Goal: Task Accomplishment & Management: Complete application form

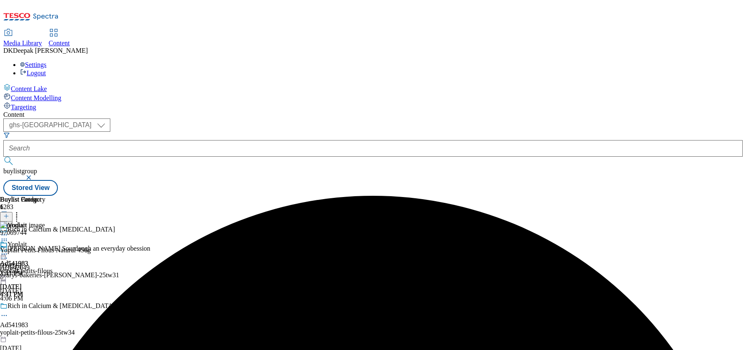
select select "ghs-[GEOGRAPHIC_DATA]"
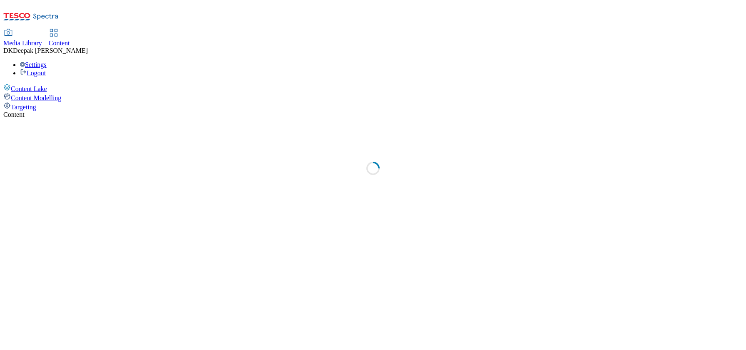
select select "ghs-[GEOGRAPHIC_DATA]"
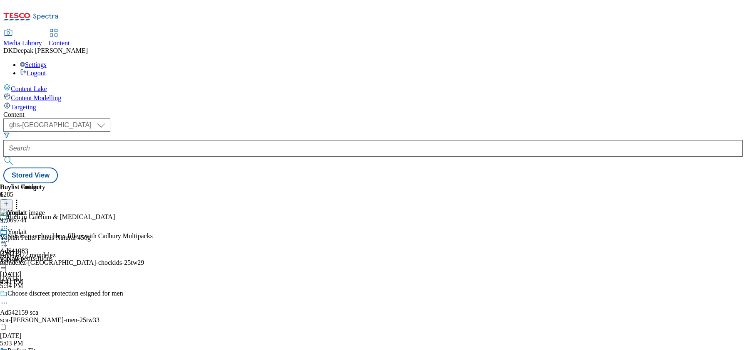
click at [9, 205] on icon at bounding box center [6, 208] width 6 height 6
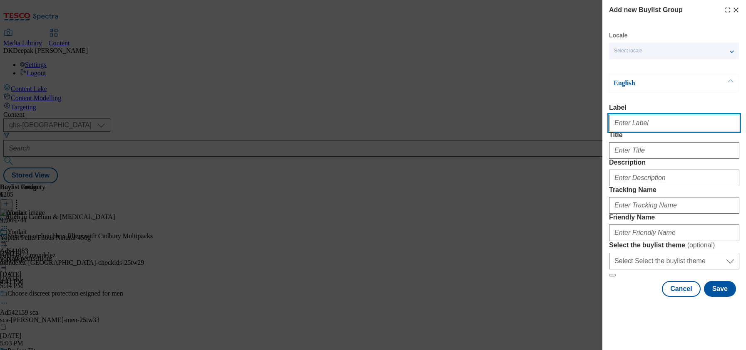
click at [627, 124] on input "Label" at bounding box center [674, 123] width 130 height 17
paste input "541953"
click at [611, 129] on input "541953" at bounding box center [674, 123] width 130 height 17
type input "Ad541953"
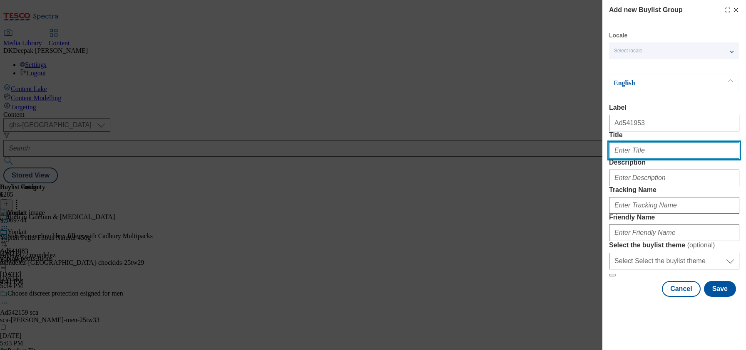
click at [635, 159] on input "Title" at bounding box center [674, 150] width 130 height 17
paste input "No tricks just tasty treats"
type input "No tricks just tasty treats"
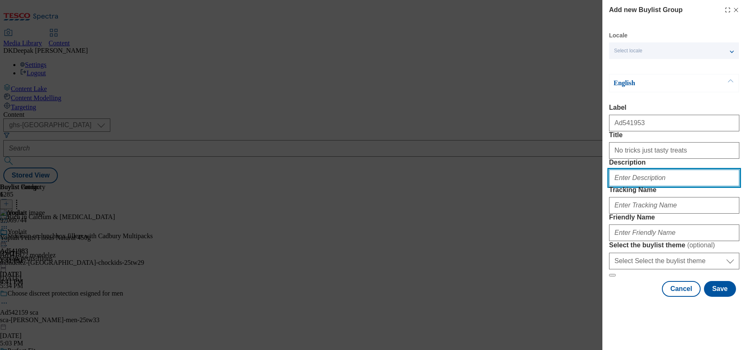
click at [648, 186] on input "Description" at bounding box center [674, 178] width 130 height 17
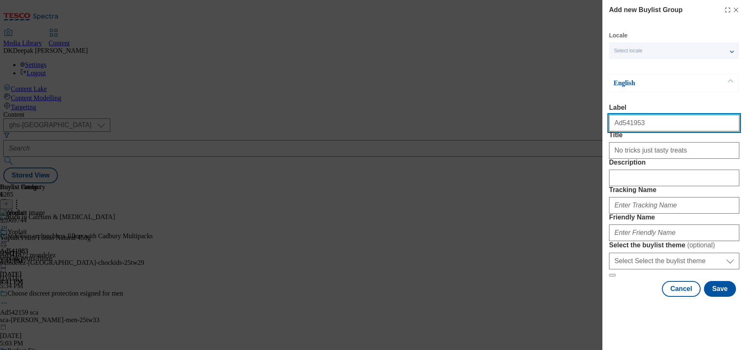
click at [620, 127] on input "Ad541953" at bounding box center [674, 123] width 130 height 17
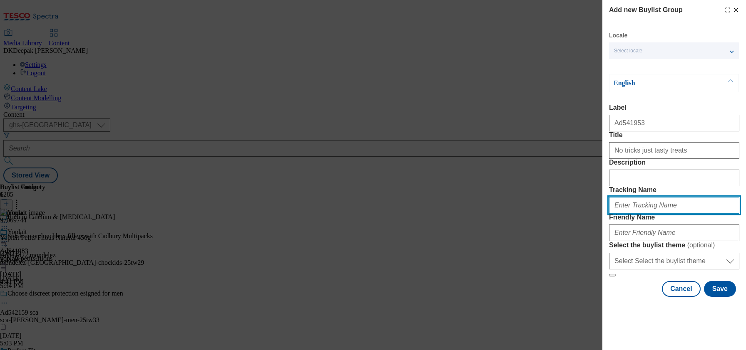
click at [643, 214] on input "Tracking Name" at bounding box center [674, 205] width 130 height 17
paste input "Ad541953"
click at [626, 214] on input "DH_Ad541953" at bounding box center [674, 205] width 130 height 17
type input "DH_AD541953"
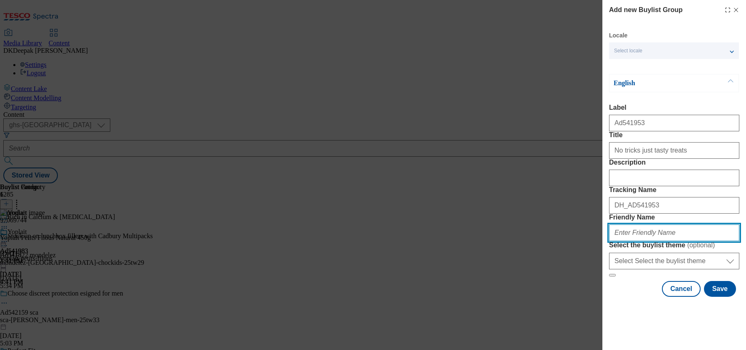
click at [631, 241] on input "Friendly Name" at bounding box center [674, 233] width 130 height 17
paste input "Icing"
click at [641, 241] on input "dr-oetker-Icing" at bounding box center [674, 233] width 130 height 17
drag, startPoint x: 648, startPoint y: 293, endPoint x: 595, endPoint y: 294, distance: 53.3
click at [595, 294] on div "Add new Buylist Group Locale Select locale English Welsh English Label Ad541953…" at bounding box center [373, 175] width 746 height 350
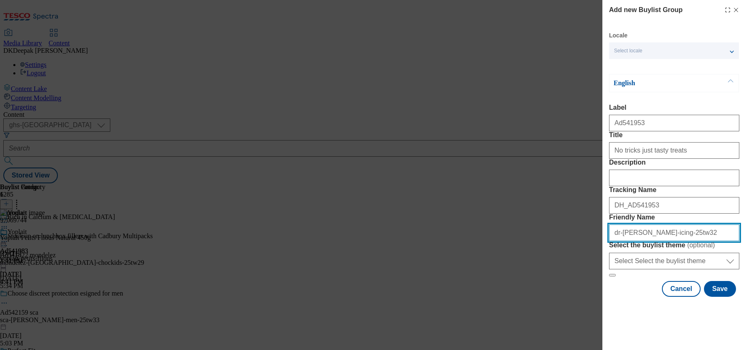
type input "dr-oetker-icing-25tw32"
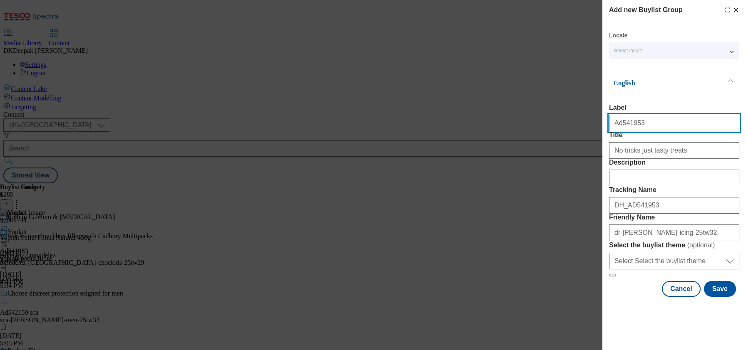
click at [661, 124] on input "Ad541953" at bounding box center [674, 123] width 130 height 17
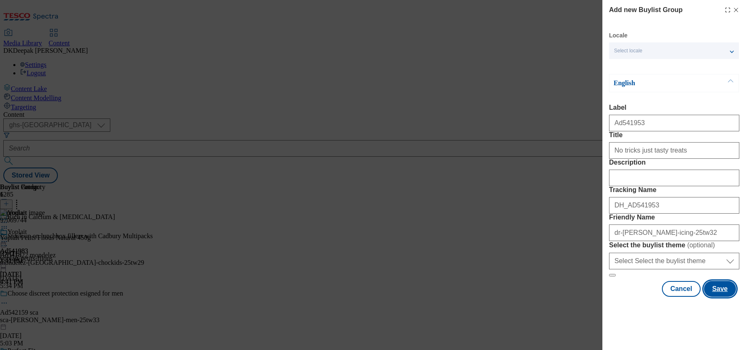
click at [709, 297] on button "Save" at bounding box center [719, 289] width 32 height 16
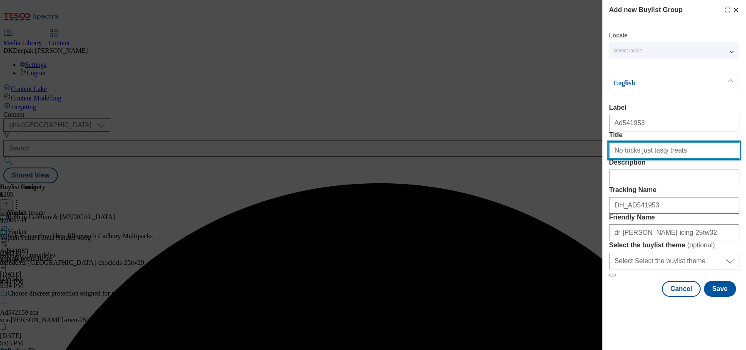
click at [691, 159] on input "No tricks just tasty treats" at bounding box center [674, 150] width 130 height 17
type input "No tricks just tasty treats"
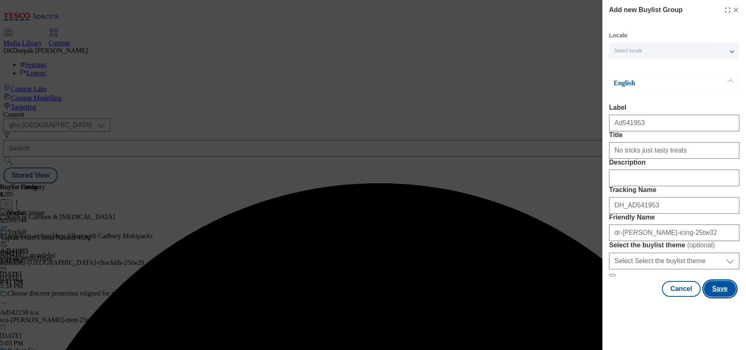
click at [711, 297] on button "Save" at bounding box center [719, 289] width 32 height 16
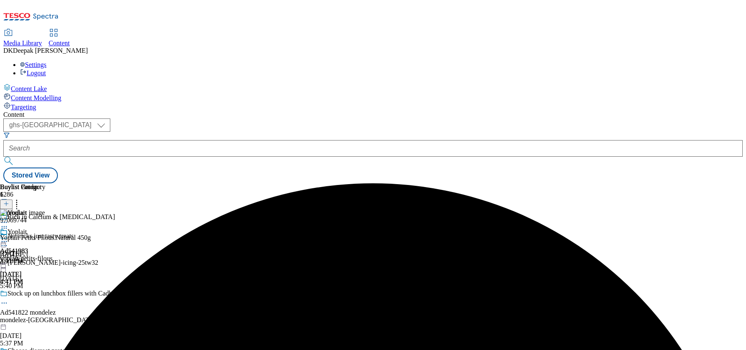
click at [153, 233] on div "No tricks just tasty treats Ad541953 dr-oetker-icing-25tw32 Sep 18, 2025 5:40 PM" at bounding box center [76, 261] width 153 height 57
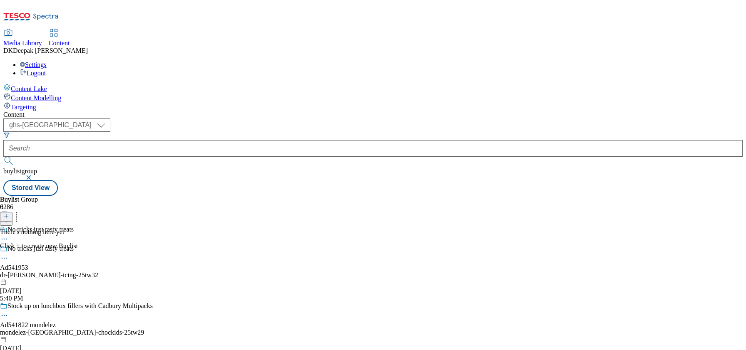
click at [9, 213] on icon at bounding box center [6, 216] width 6 height 6
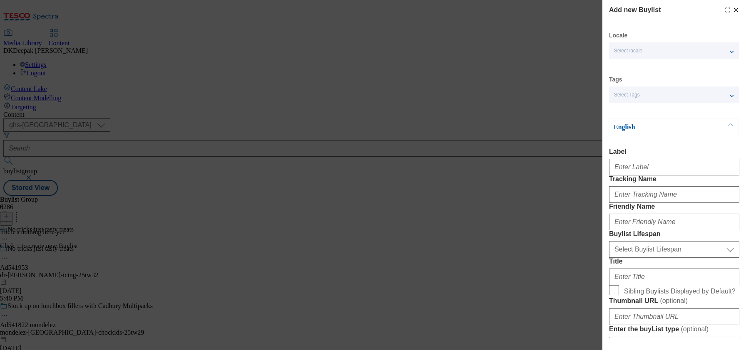
drag, startPoint x: 667, startPoint y: 147, endPoint x: 658, endPoint y: 163, distance: 18.5
click at [650, 174] on input "Label" at bounding box center [674, 167] width 130 height 17
paste input "Ad541953"
type input "Ad541953"
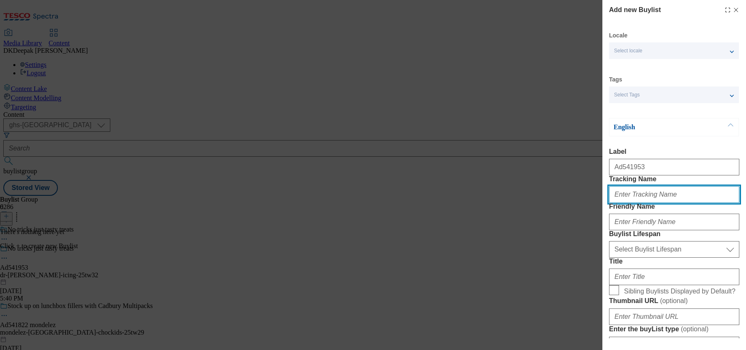
click at [635, 203] on input "Tracking Name" at bounding box center [674, 194] width 130 height 17
paste input "Ad541953"
type input "DH_AD541953"
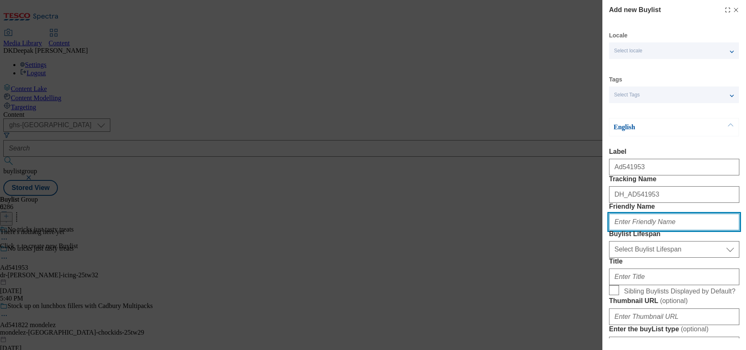
click at [618, 230] on input "Friendly Name" at bounding box center [674, 222] width 130 height 17
type input "dr-oetker"
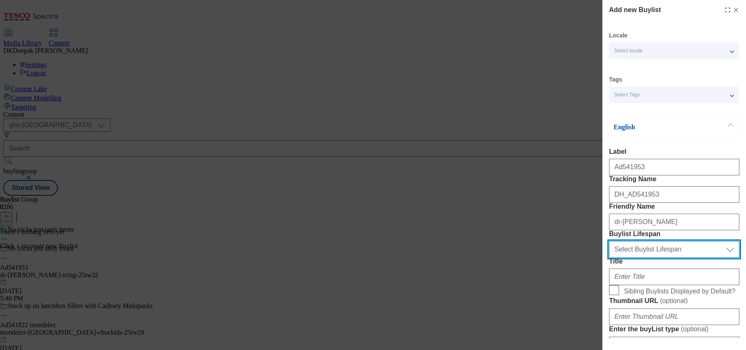
click at [666, 258] on select "Select Buylist Lifespan evergreen seasonal tactical" at bounding box center [674, 249] width 130 height 17
select select "tactical"
click at [609, 258] on select "Select Buylist Lifespan evergreen seasonal tactical" at bounding box center [674, 249] width 130 height 17
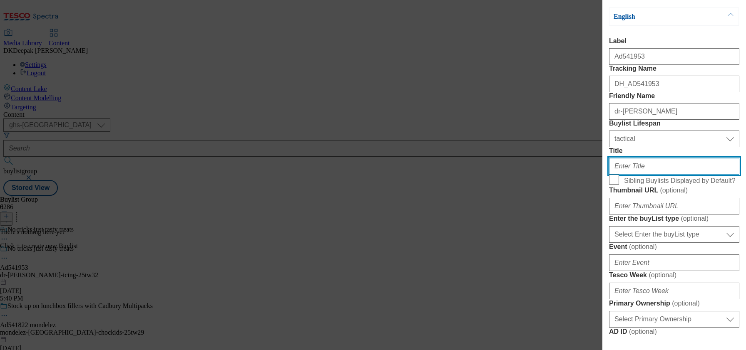
click at [642, 175] on input "Title" at bounding box center [674, 166] width 130 height 17
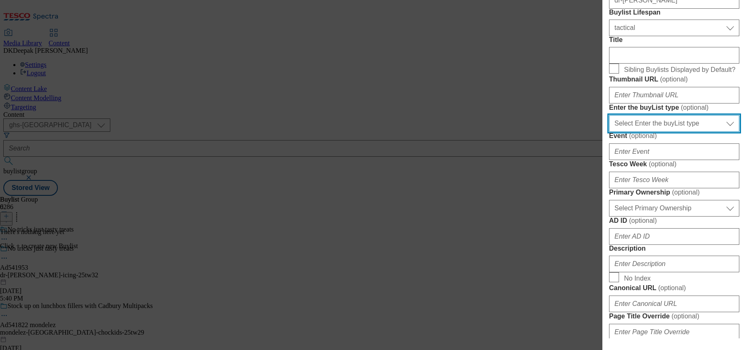
click at [658, 132] on select "Select Enter the buyList type event supplier funded long term >4 weeks supplier…" at bounding box center [674, 123] width 130 height 17
select select "supplier funded short term 1-3 weeks"
click at [609, 132] on select "Select Enter the buyList type event supplier funded long term >4 weeks supplier…" at bounding box center [674, 123] width 130 height 17
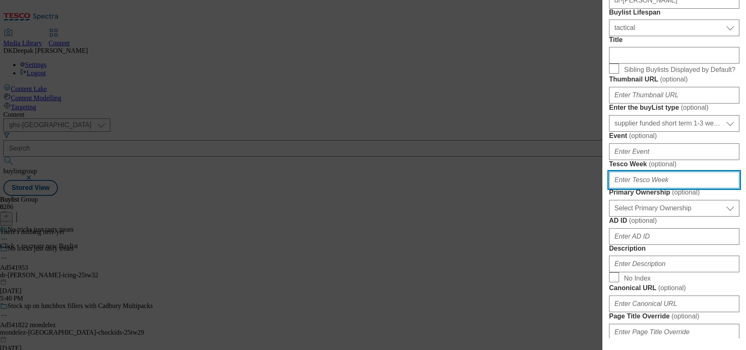
click at [642, 188] on input "Tesco Week ( optional )" at bounding box center [674, 180] width 130 height 17
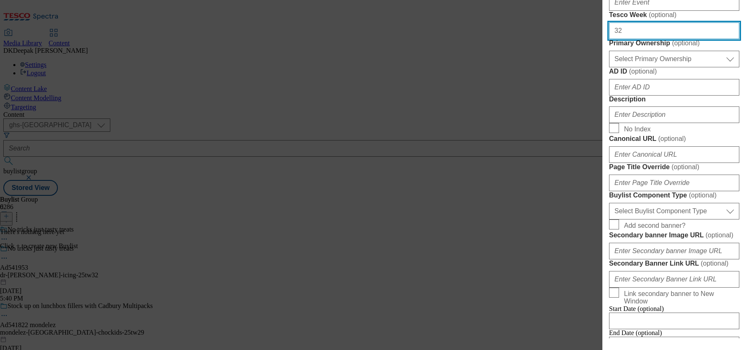
scroll to position [388, 0]
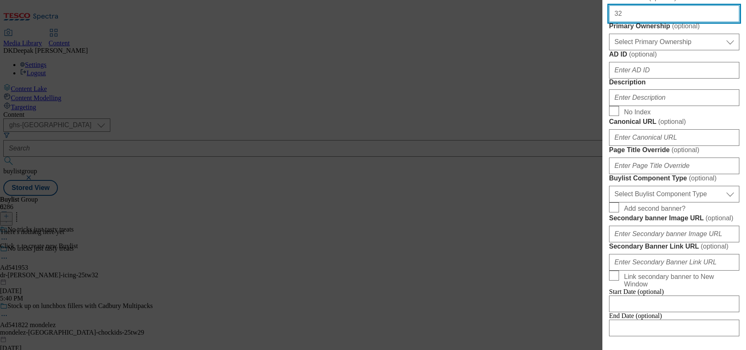
type input "32"
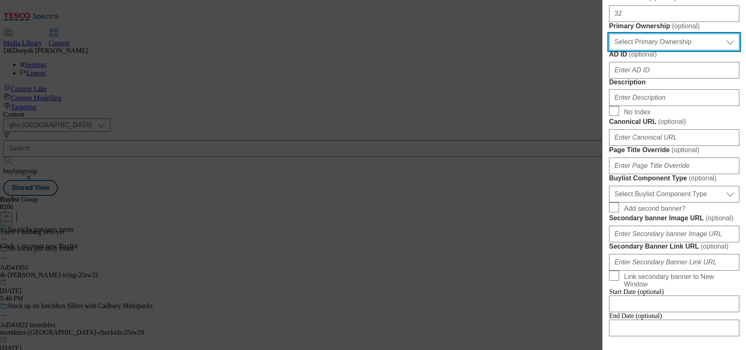
drag, startPoint x: 638, startPoint y: 182, endPoint x: 637, endPoint y: 187, distance: 5.5
click at [638, 50] on select "Select Primary Ownership tesco dunnhumby" at bounding box center [674, 42] width 130 height 17
select select "dunnhumby"
click at [609, 50] on select "Select Primary Ownership tesco dunnhumby" at bounding box center [674, 42] width 130 height 17
drag, startPoint x: 548, startPoint y: 136, endPoint x: 617, endPoint y: 185, distance: 84.1
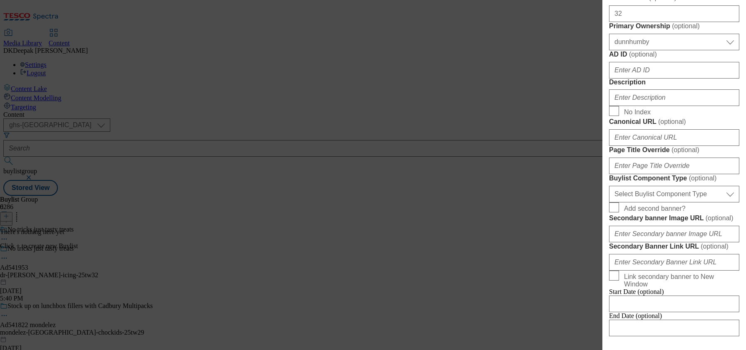
click at [548, 136] on div "Add new Buylist Locale Select locale English Welsh Tags Select Tags fnf marketp…" at bounding box center [373, 175] width 746 height 350
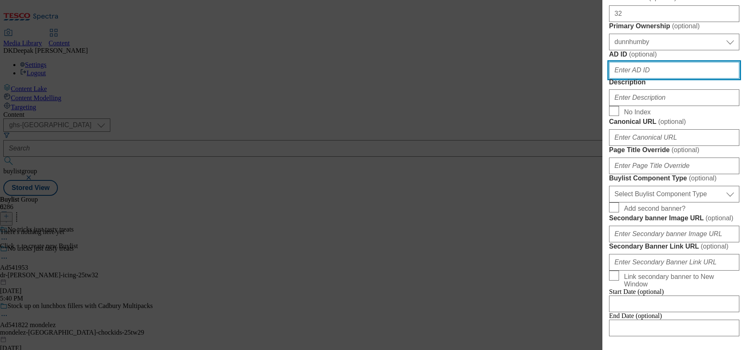
click at [630, 79] on input "AD ID ( optional )" at bounding box center [674, 70] width 130 height 17
paste input "Ad541953"
drag, startPoint x: 618, startPoint y: 221, endPoint x: 602, endPoint y: 223, distance: 16.7
click at [602, 223] on div "Add new Buylist Locale Select locale English Welsh Tags Select Tags fnf marketp…" at bounding box center [674, 169] width 144 height 339
type input "541953"
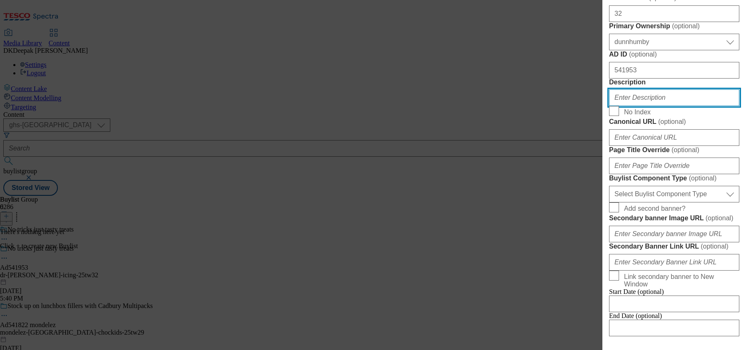
click at [639, 106] on input "Description" at bounding box center [674, 97] width 130 height 17
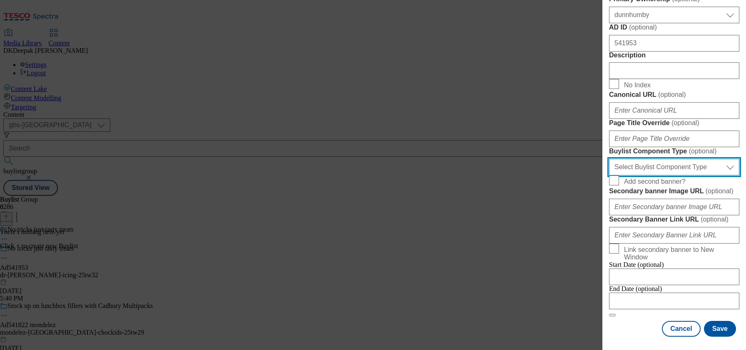
click at [666, 176] on select "Select Buylist Component Type Banner Competition Header Meal" at bounding box center [674, 167] width 130 height 17
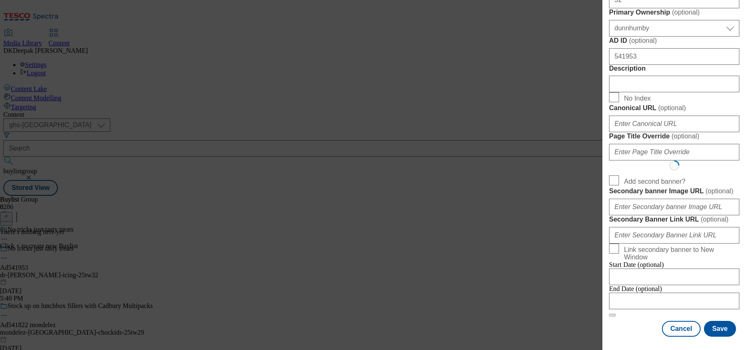
select select "Banner"
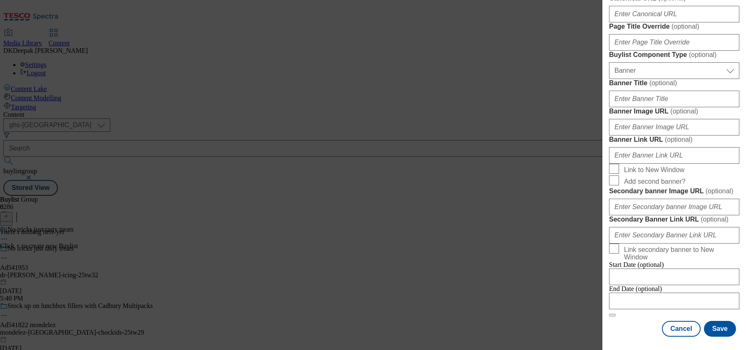
scroll to position [874, 0]
click at [656, 293] on input "Modal" at bounding box center [674, 301] width 130 height 17
select select "2025"
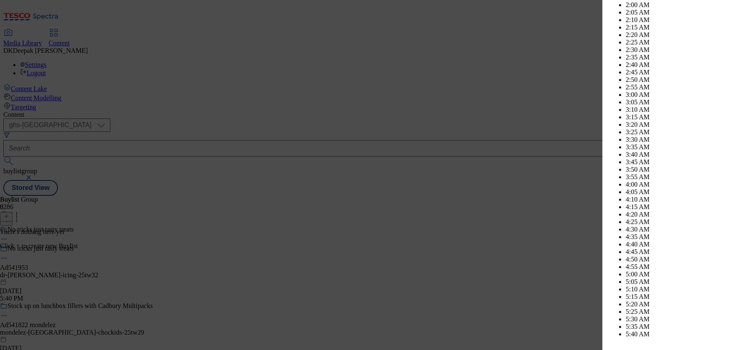
scroll to position [3287, 0]
select select "December"
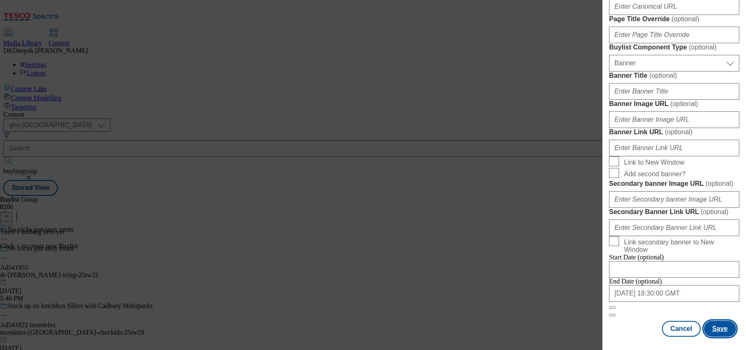
click at [718, 321] on button "Save" at bounding box center [719, 329] width 32 height 16
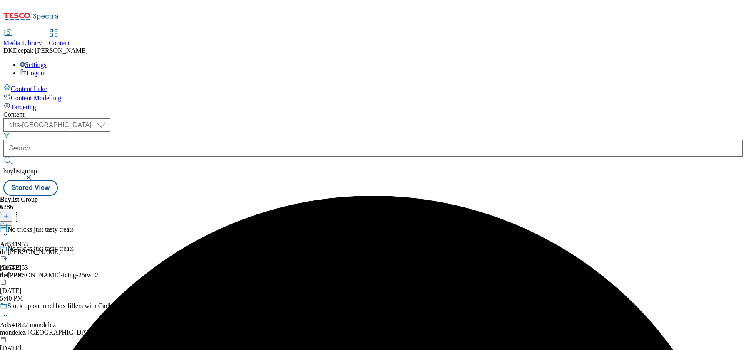
click at [60, 248] on div "dr-oetker" at bounding box center [30, 251] width 60 height 7
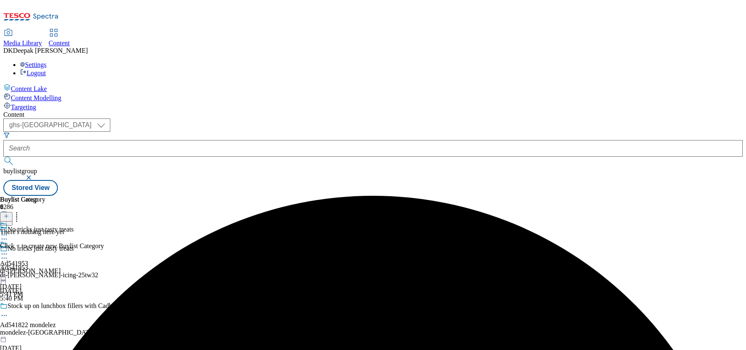
click at [9, 213] on icon at bounding box center [6, 216] width 6 height 6
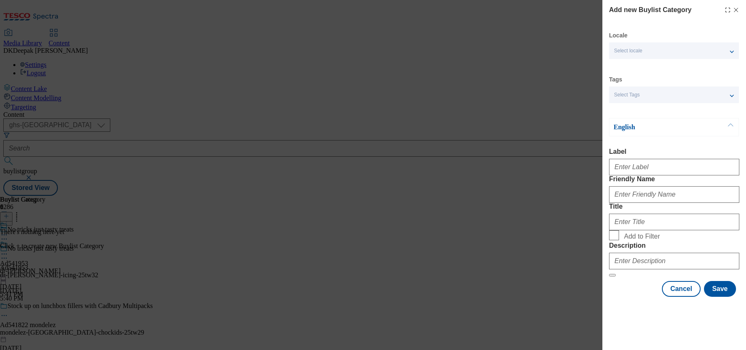
click at [654, 148] on div "English Label Friendly Name Title Add to Filter Description" at bounding box center [674, 197] width 130 height 159
click at [633, 176] on input "Label" at bounding box center [674, 167] width 130 height 17
paste input "Ad541953"
type input "Ad541953"
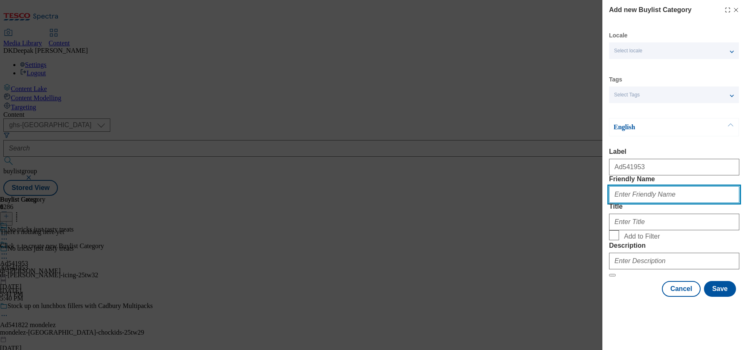
click at [635, 203] on input "Friendly Name" at bounding box center [674, 194] width 130 height 17
paste input "dr-oetker-icing"
type input "dr-oetker-icing"
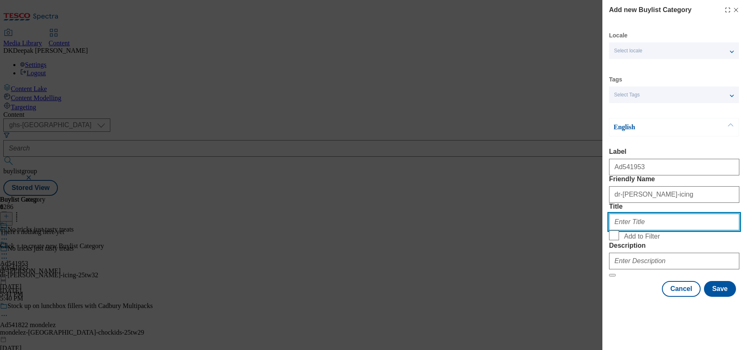
click at [633, 228] on input "Title" at bounding box center [674, 222] width 130 height 17
paste input "Dr Oetker"
type input "Dr Oetker"
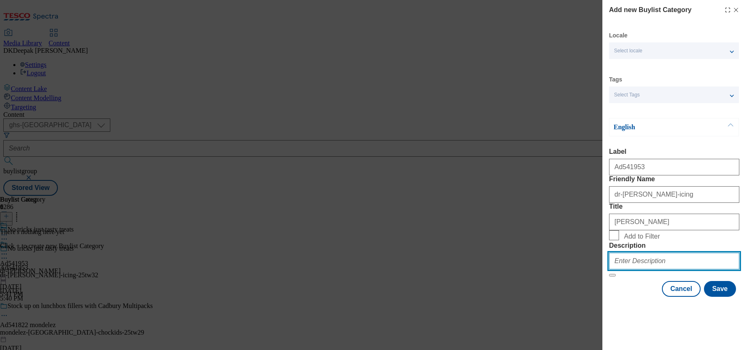
click at [644, 270] on input "Description" at bounding box center [674, 261] width 130 height 17
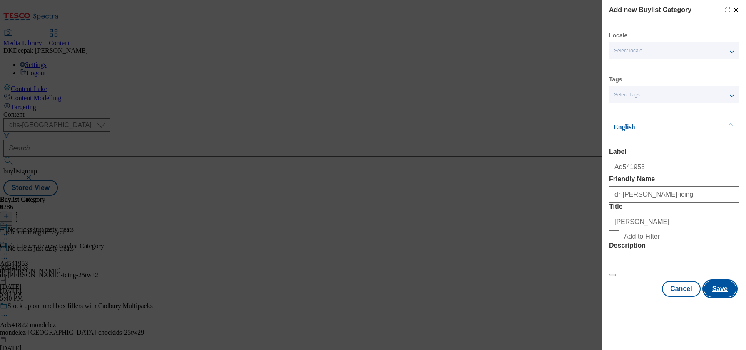
click at [710, 297] on button "Save" at bounding box center [719, 289] width 32 height 16
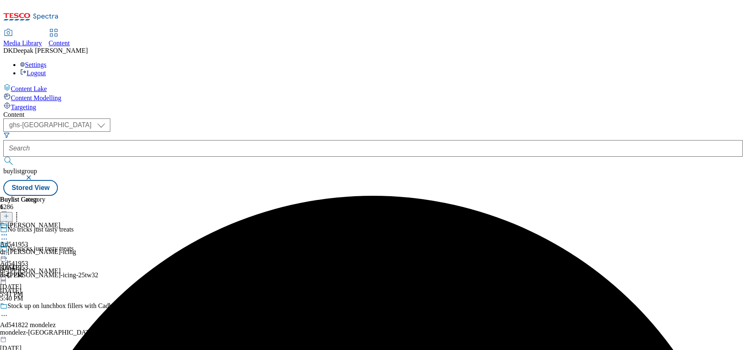
click at [76, 222] on div "Dr Oetker" at bounding box center [38, 231] width 76 height 19
click at [9, 213] on icon at bounding box center [6, 216] width 6 height 6
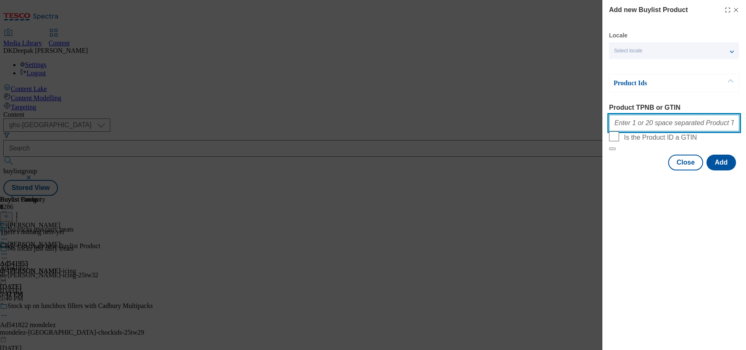
click at [685, 127] on input "Product TPNB or GTIN" at bounding box center [674, 123] width 130 height 17
paste input "92443384, 92443384"
type input "92443384, 92443384"
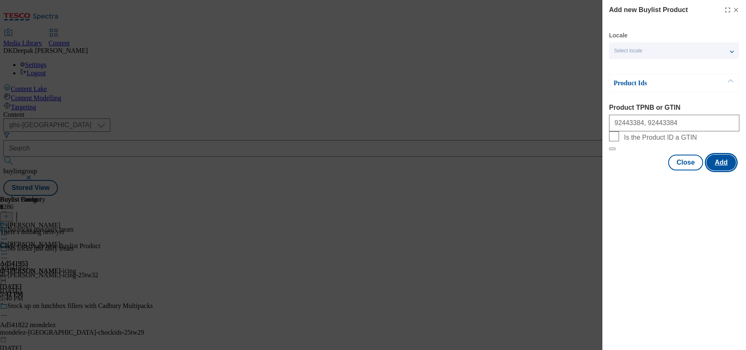
click at [722, 171] on button "Add" at bounding box center [721, 163] width 30 height 16
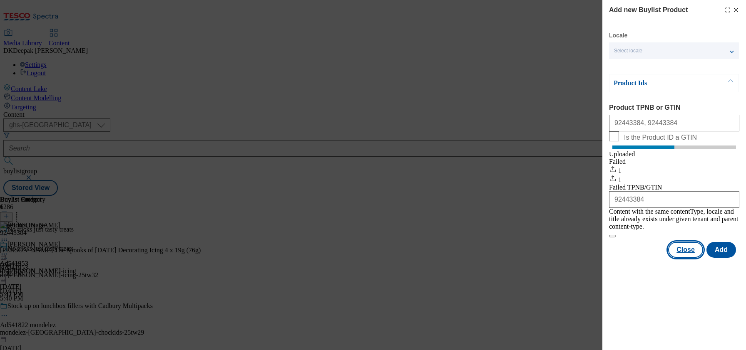
click at [690, 249] on button "Close" at bounding box center [685, 250] width 35 height 16
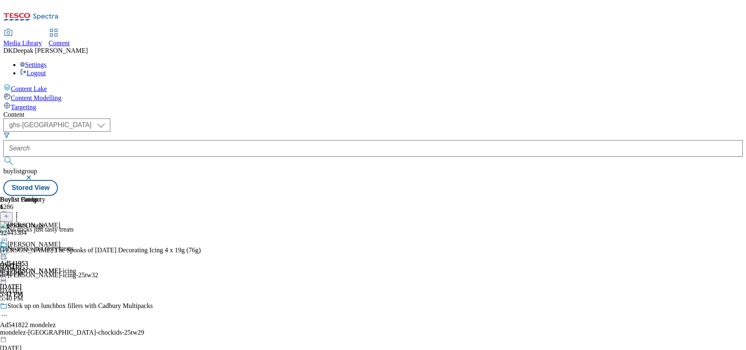
click at [8, 250] on icon at bounding box center [4, 254] width 8 height 8
click at [49, 305] on button "Preview" at bounding box center [33, 310] width 32 height 10
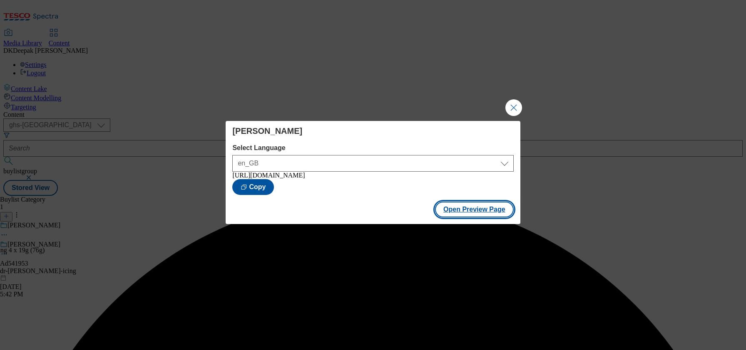
click at [473, 212] on button "Open Preview Page" at bounding box center [474, 210] width 79 height 16
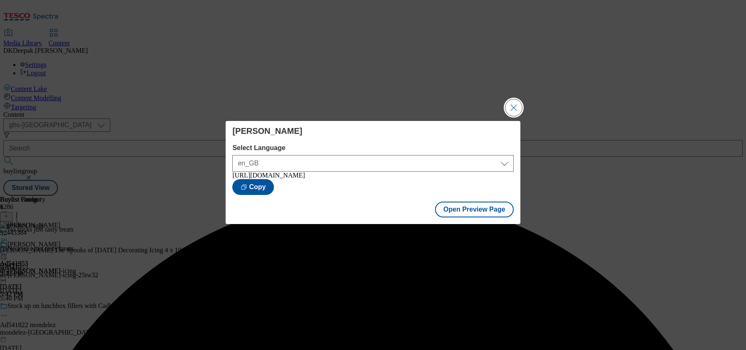
click at [516, 109] on button "Close Modal" at bounding box center [513, 107] width 17 height 17
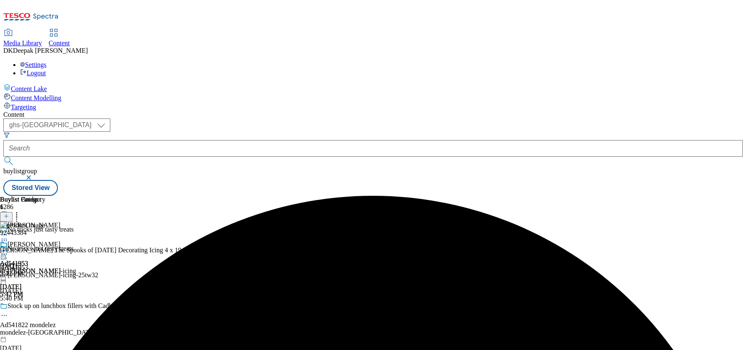
click at [76, 241] on div "Dr Oetker" at bounding box center [38, 250] width 76 height 19
click at [8, 250] on icon at bounding box center [4, 254] width 8 height 8
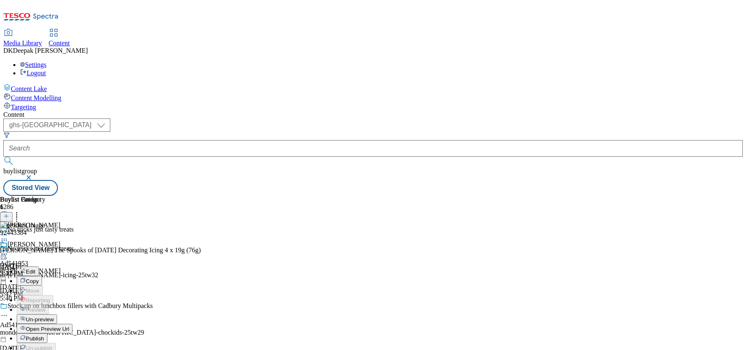
click at [69, 326] on span "Open Preview Url" at bounding box center [47, 329] width 43 height 6
click at [8, 250] on icon at bounding box center [4, 254] width 8 height 8
click at [60, 298] on div "Ad541953 dr-oetker Sep 18, 2025 5:42 PM" at bounding box center [30, 269] width 60 height 57
click at [8, 250] on icon at bounding box center [4, 254] width 8 height 8
click at [39, 267] on button "Edit" at bounding box center [28, 272] width 22 height 10
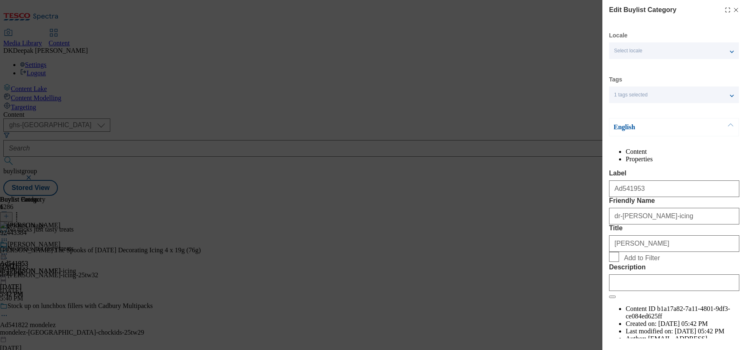
scroll to position [67, 0]
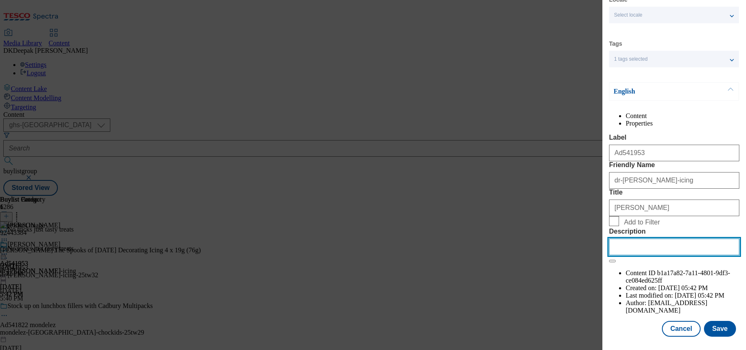
click at [643, 255] on input "Description" at bounding box center [674, 247] width 130 height 17
paste input "Dr. Oetker Halloween Decorating Writing Icing 4 x 19"
type input "Dr. Oetker Halloween Decorating Writing Icing 4 x 19"
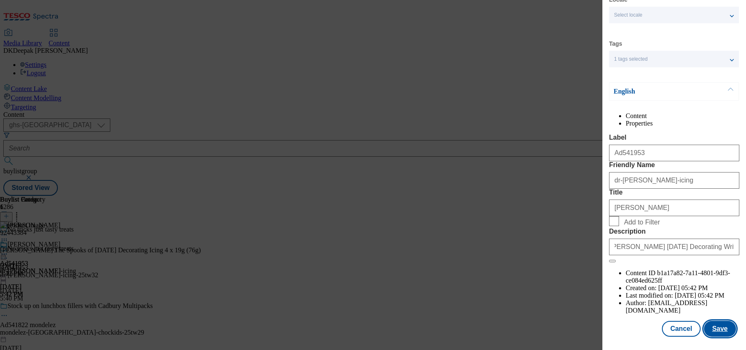
scroll to position [0, 0]
click at [706, 321] on button "Save" at bounding box center [719, 329] width 32 height 16
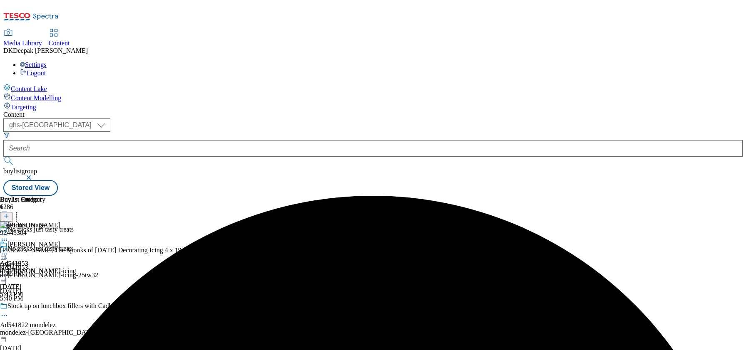
click at [8, 250] on icon at bounding box center [4, 254] width 8 height 8
click at [39, 267] on button "Edit" at bounding box center [28, 272] width 22 height 10
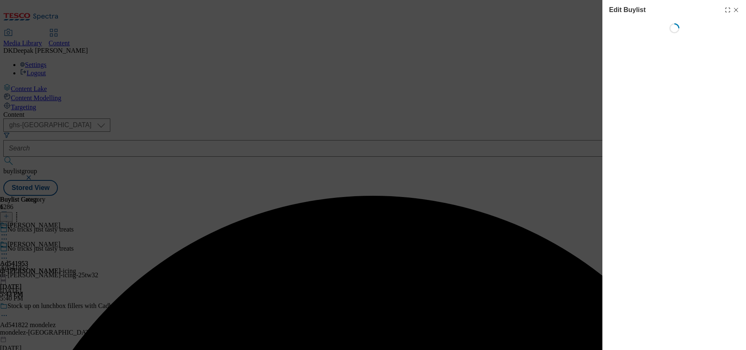
select select "tactical"
select select "supplier funded short term 1-3 weeks"
select select "dunnhumby"
select select "Banner"
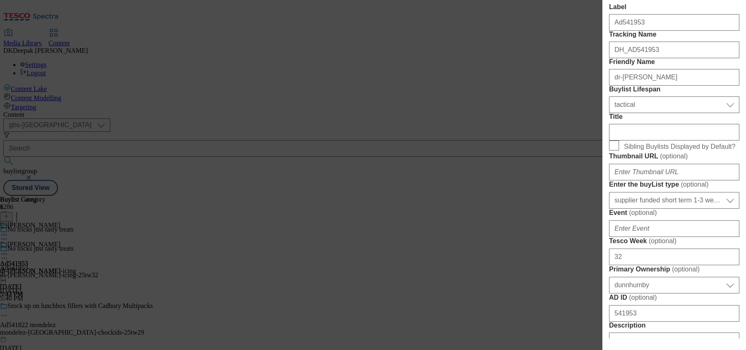
scroll to position [388, 0]
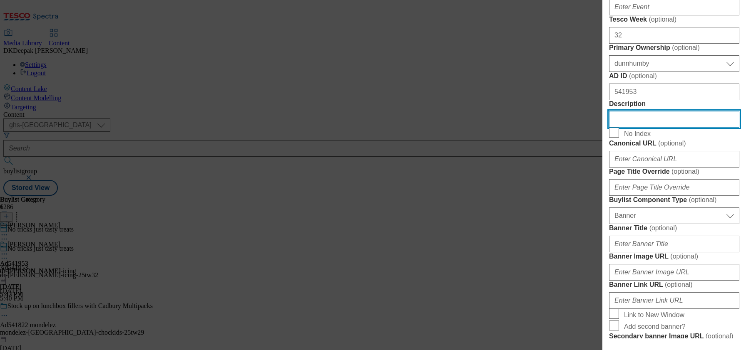
click at [651, 128] on input "Description" at bounding box center [674, 119] width 130 height 17
paste input "Dr. Oetker Halloween Decorating Writing Icing 4 x 19"
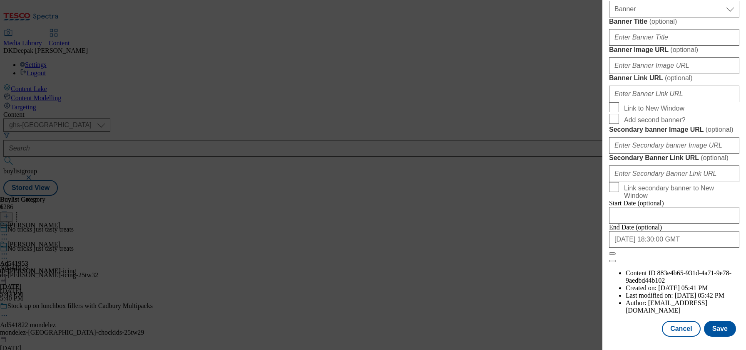
scroll to position [912, 0]
type input "Dr. Oetker Halloween Decorating Writing Icing 4 x 19"
click at [704, 325] on button "Save" at bounding box center [719, 329] width 32 height 16
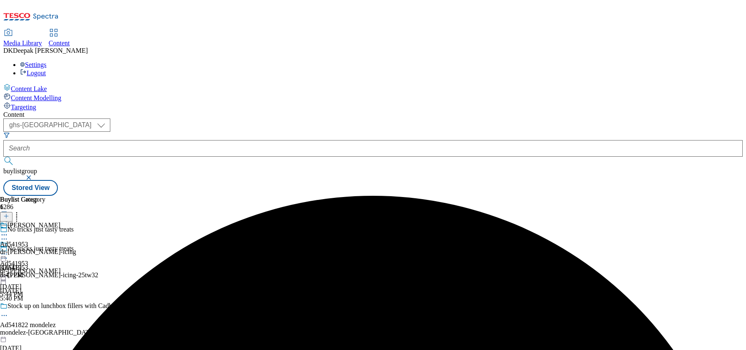
click at [8, 254] on icon at bounding box center [4, 258] width 8 height 8
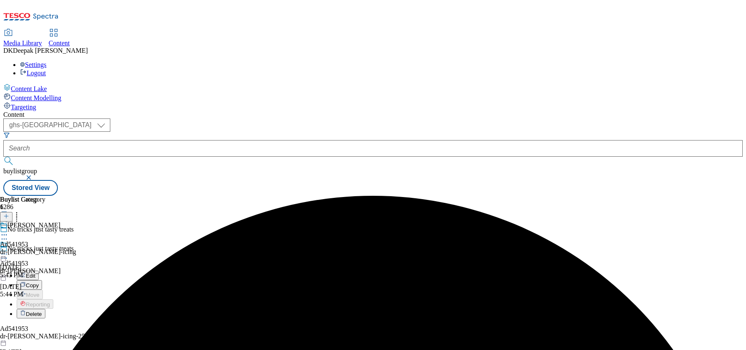
click at [39, 271] on button "Edit" at bounding box center [28, 276] width 22 height 10
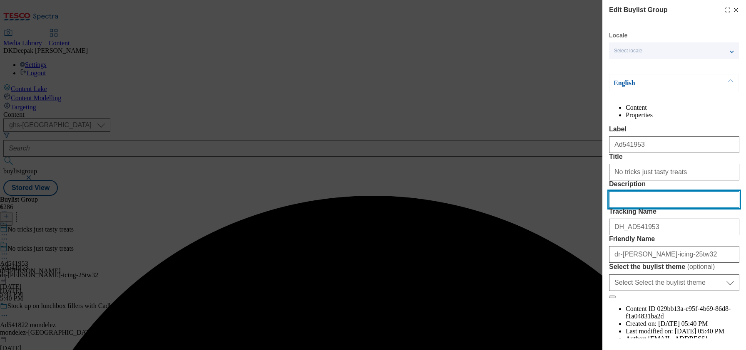
click at [654, 208] on input "Description" at bounding box center [674, 199] width 130 height 17
paste input "Dr. Oetker Halloween Decorating Writing Icing 4 x 19"
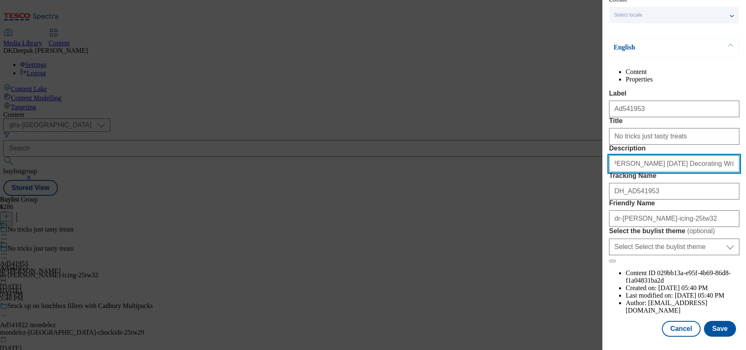
scroll to position [82, 0]
type input "Dr. Oetker Halloween Decorating Writing Icing 4 x 19"
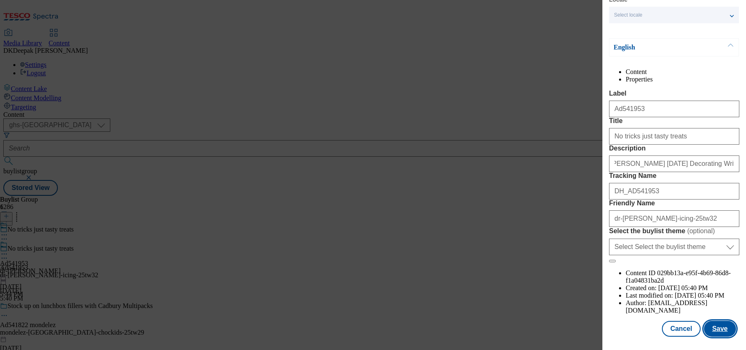
click at [709, 323] on button "Save" at bounding box center [719, 329] width 32 height 16
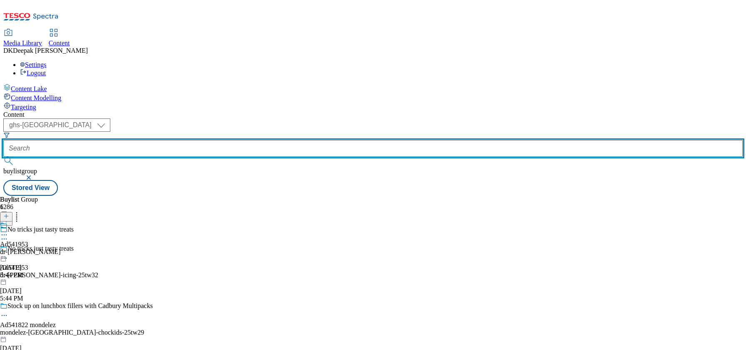
click at [183, 140] on input "text" at bounding box center [372, 148] width 739 height 17
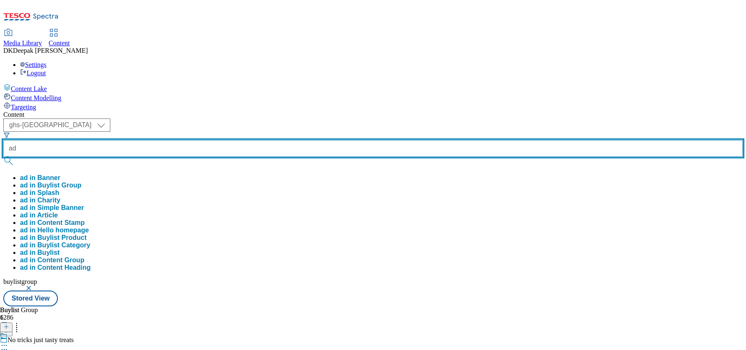
click at [3, 157] on button "submit" at bounding box center [9, 161] width 12 height 8
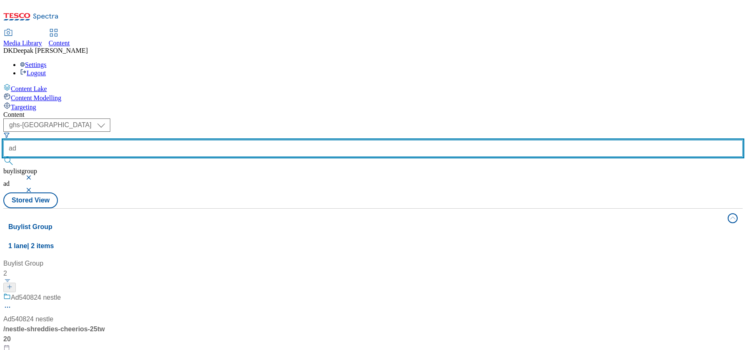
click at [191, 140] on input "ad" at bounding box center [372, 148] width 739 height 17
type input "ad541486"
click at [3, 157] on button "submit" at bounding box center [9, 161] width 12 height 8
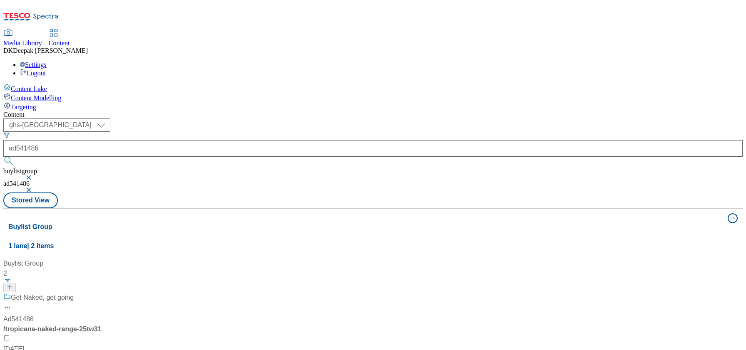
click at [107, 293] on div "Get Naked, get going Ad541486 / tropicana-naked-range-25tw31 Sep 18, 2025 5:50 …" at bounding box center [55, 329] width 104 height 72
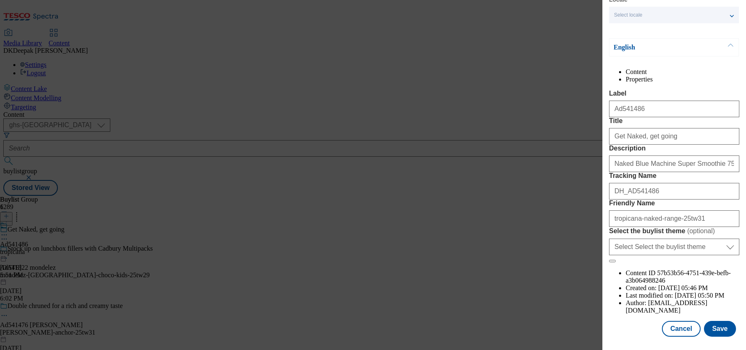
scroll to position [82, 0]
click at [671, 323] on button "Cancel" at bounding box center [680, 329] width 38 height 16
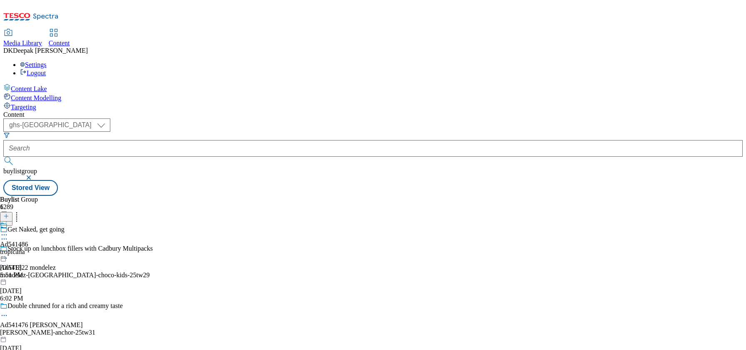
scroll to position [45, 0]
click at [28, 222] on div "Ad541486 tropicana Sep 18, 2025 5:51 PM" at bounding box center [14, 250] width 28 height 57
click at [8, 250] on icon at bounding box center [4, 254] width 8 height 8
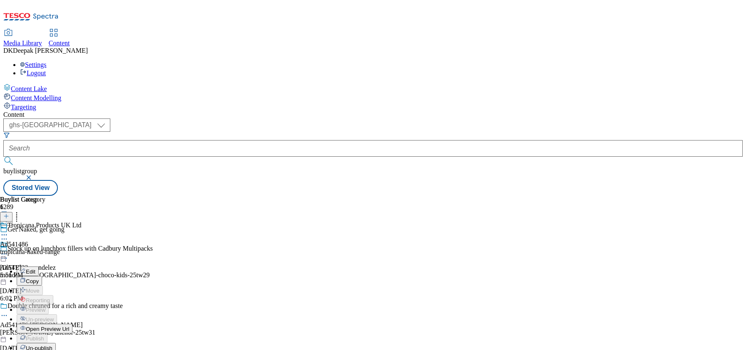
click at [39, 267] on button "Edit" at bounding box center [28, 272] width 22 height 10
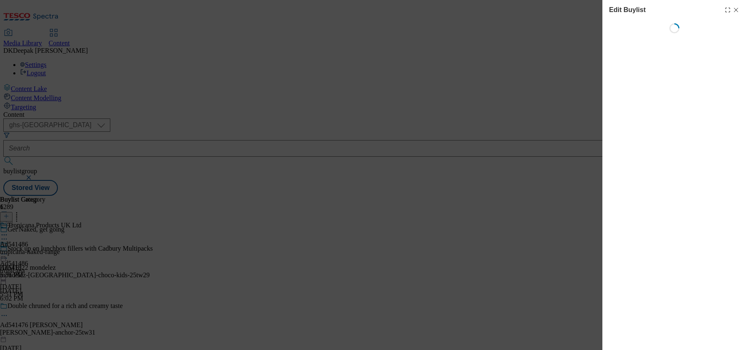
select select "tactical"
select select "supplier funded short term 1-3 weeks"
select select "dunnhumby"
select select "Banner"
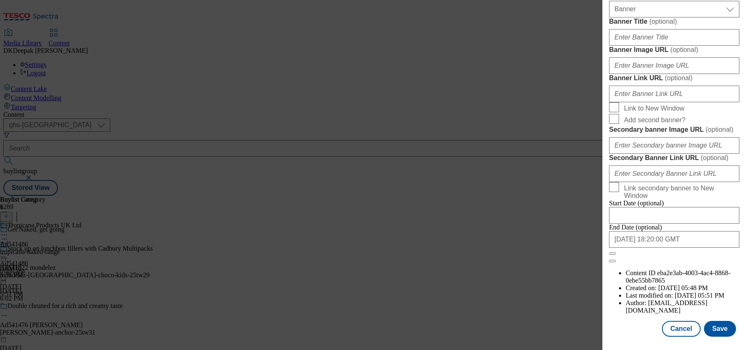
scroll to position [912, 0]
click at [678, 321] on button "Cancel" at bounding box center [680, 329] width 38 height 16
select select "tactical"
select select "supplier funded short term 1-3 weeks"
select select "dunnhumby"
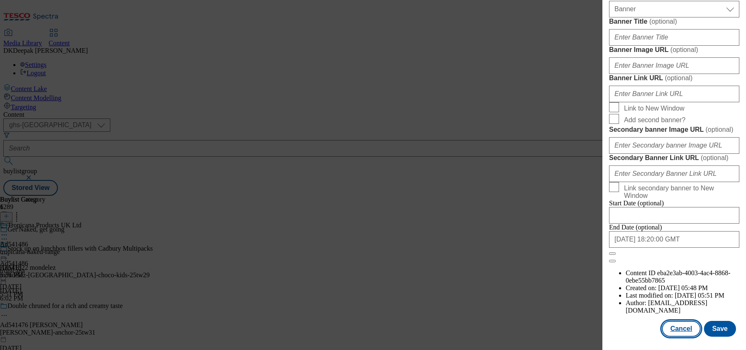
select select "Banner"
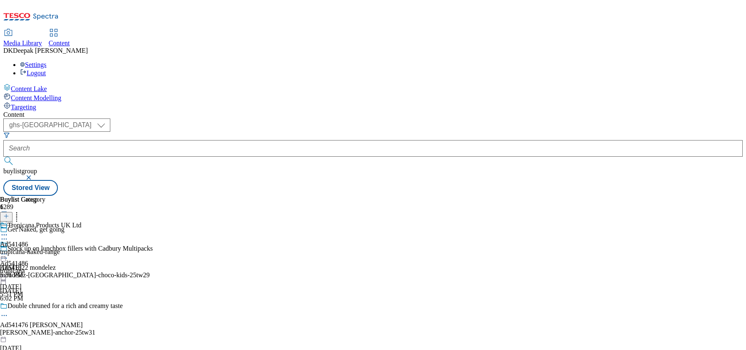
scroll to position [725, 0]
click at [8, 231] on icon at bounding box center [4, 235] width 8 height 8
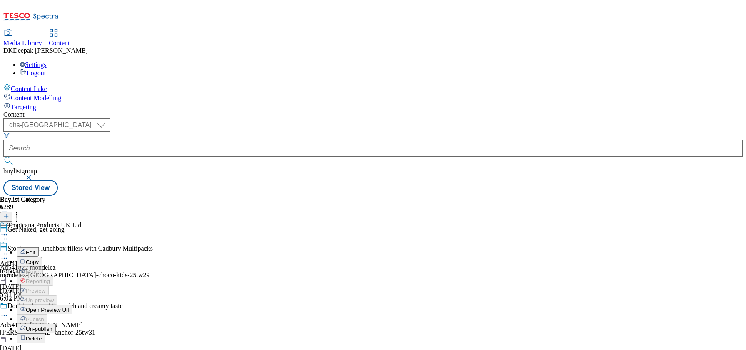
click at [39, 248] on button "Edit" at bounding box center [28, 253] width 22 height 10
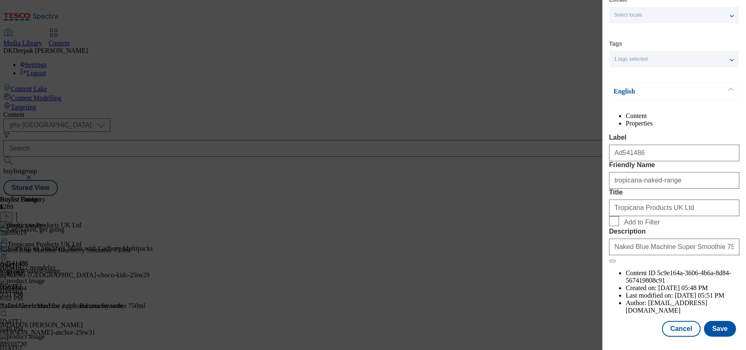
scroll to position [67, 0]
click at [675, 322] on button "Cancel" at bounding box center [680, 329] width 38 height 16
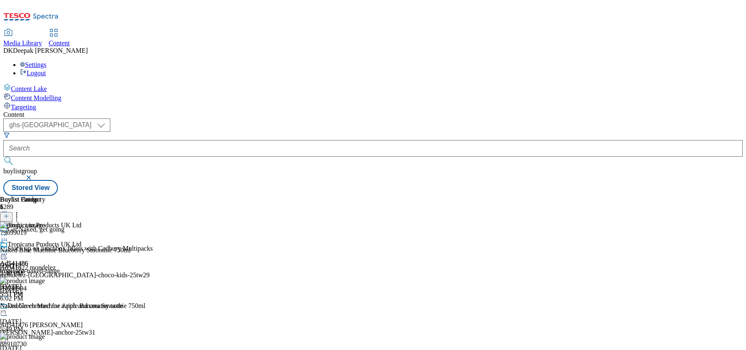
scroll to position [30, 0]
click at [82, 250] on div at bounding box center [41, 255] width 82 height 10
click at [69, 326] on span "Open Preview Url" at bounding box center [47, 329] width 43 height 6
click at [3, 254] on circle at bounding box center [2, 254] width 1 height 1
click at [39, 267] on button "Edit" at bounding box center [28, 272] width 22 height 10
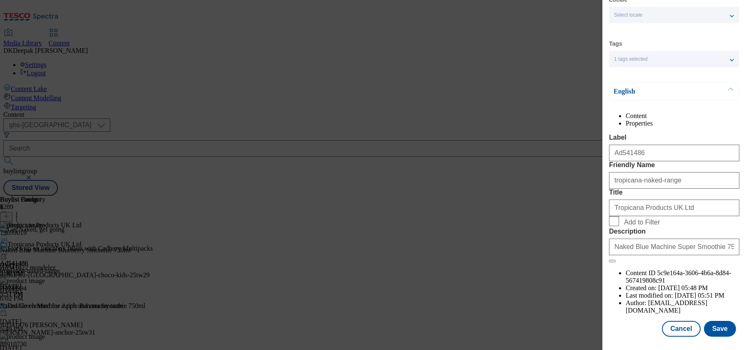
scroll to position [67, 0]
click at [676, 321] on button "Cancel" at bounding box center [680, 329] width 38 height 16
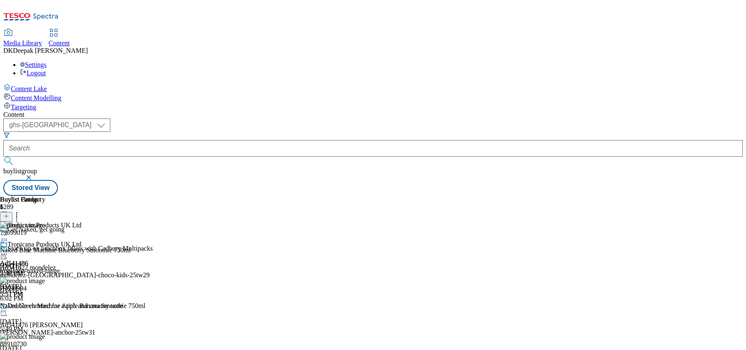
scroll to position [30, 0]
click at [8, 250] on icon at bounding box center [4, 254] width 8 height 8
